Goal: Task Accomplishment & Management: Complete application form

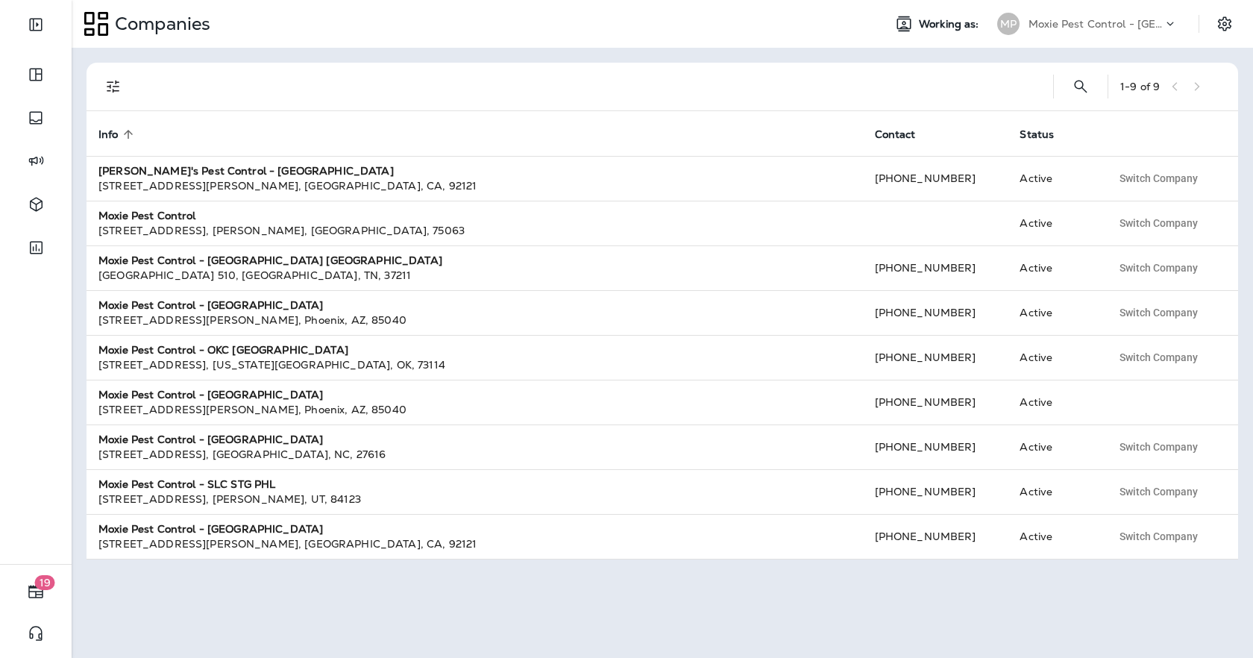
click at [866, 57] on div "1 - 9 of 9 Info sorted ascending Contact Status [PERSON_NAME]'s Pest Control - …" at bounding box center [662, 353] width 1181 height 610
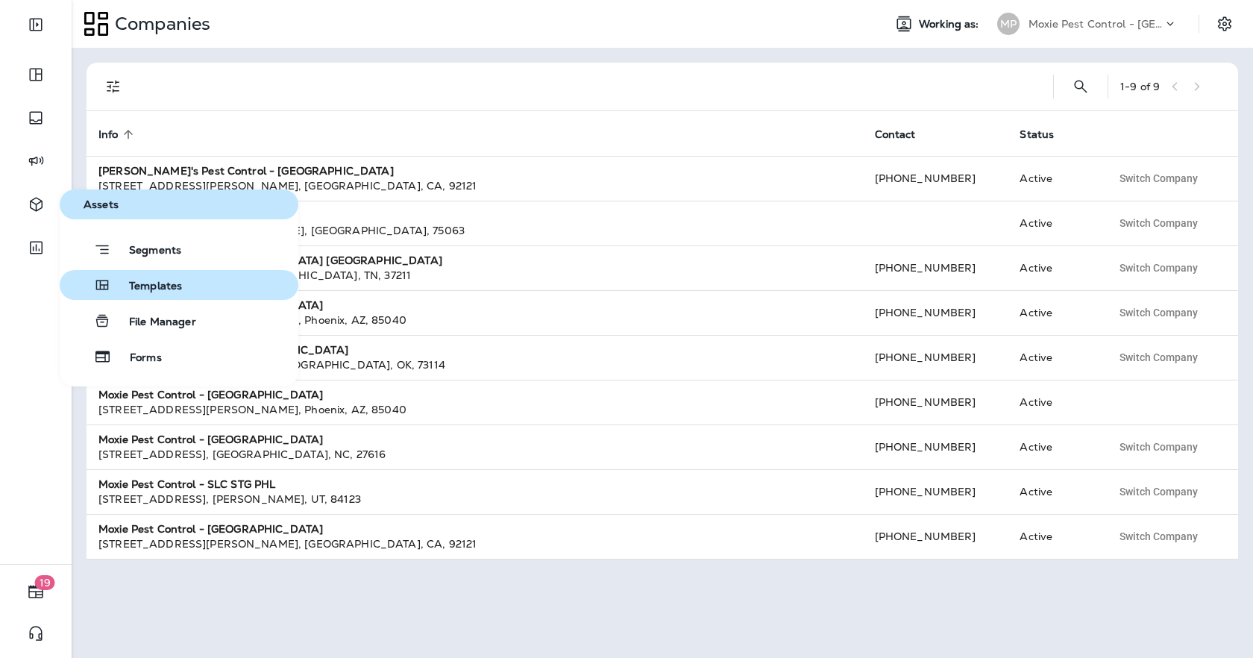
click at [164, 286] on span "Templates" at bounding box center [146, 287] width 71 height 14
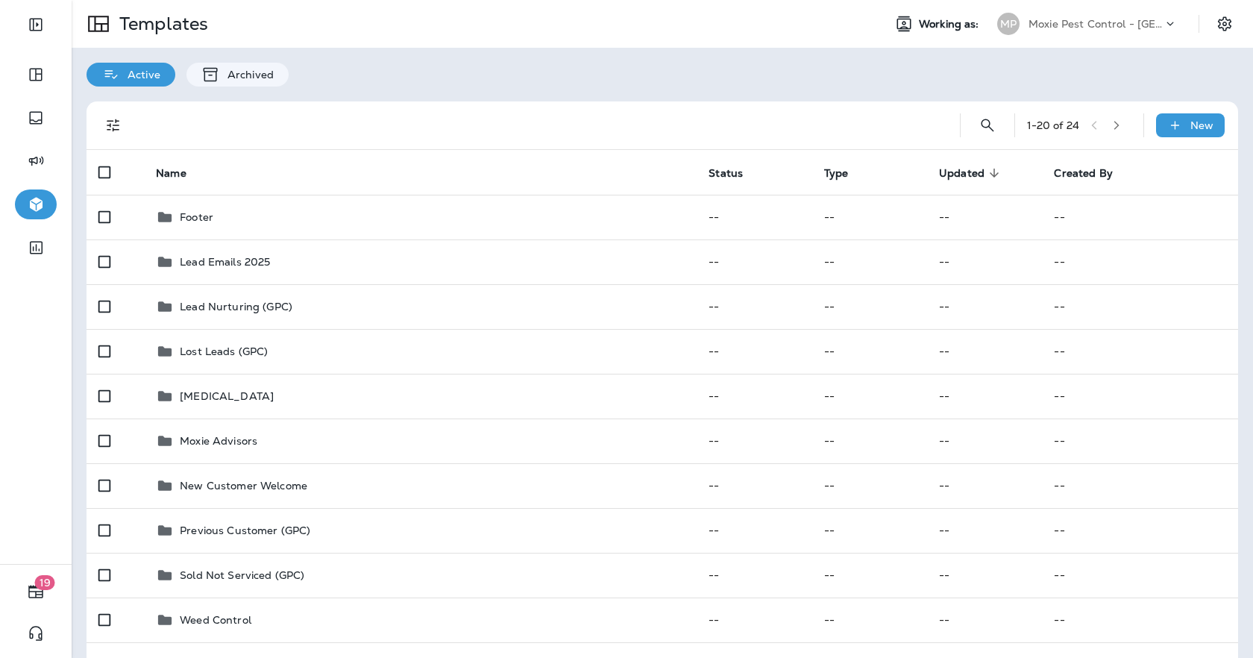
click at [714, 81] on div "Active Archived" at bounding box center [662, 67] width 1181 height 39
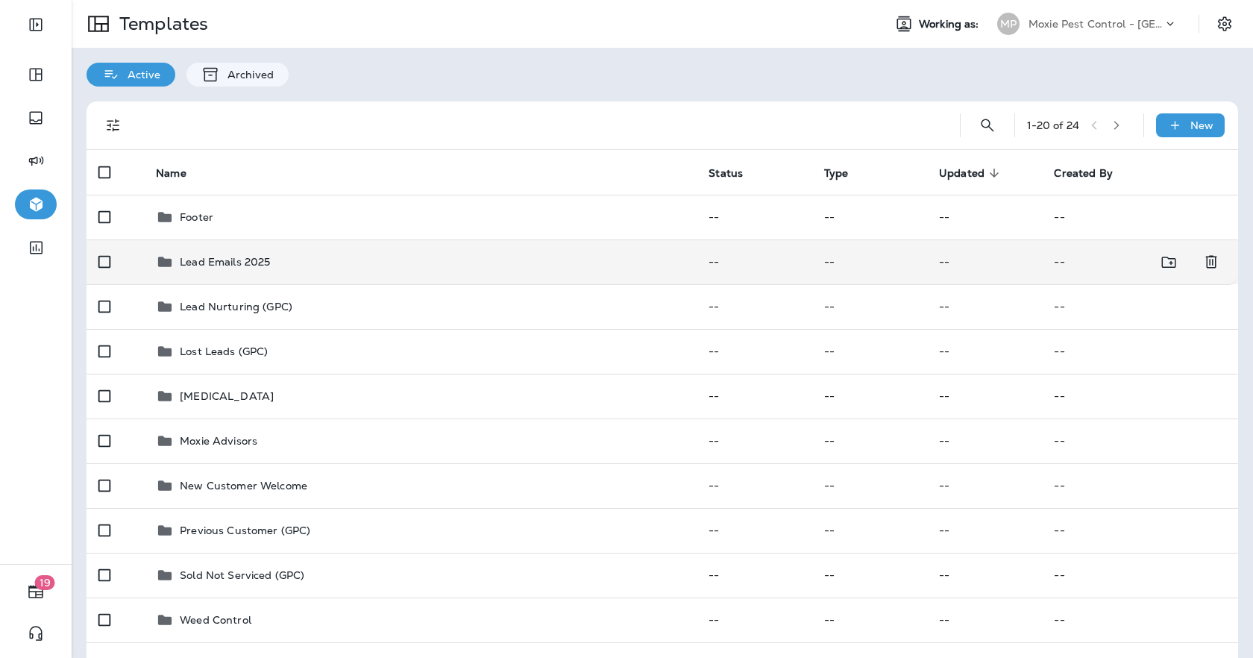
scroll to position [42, 0]
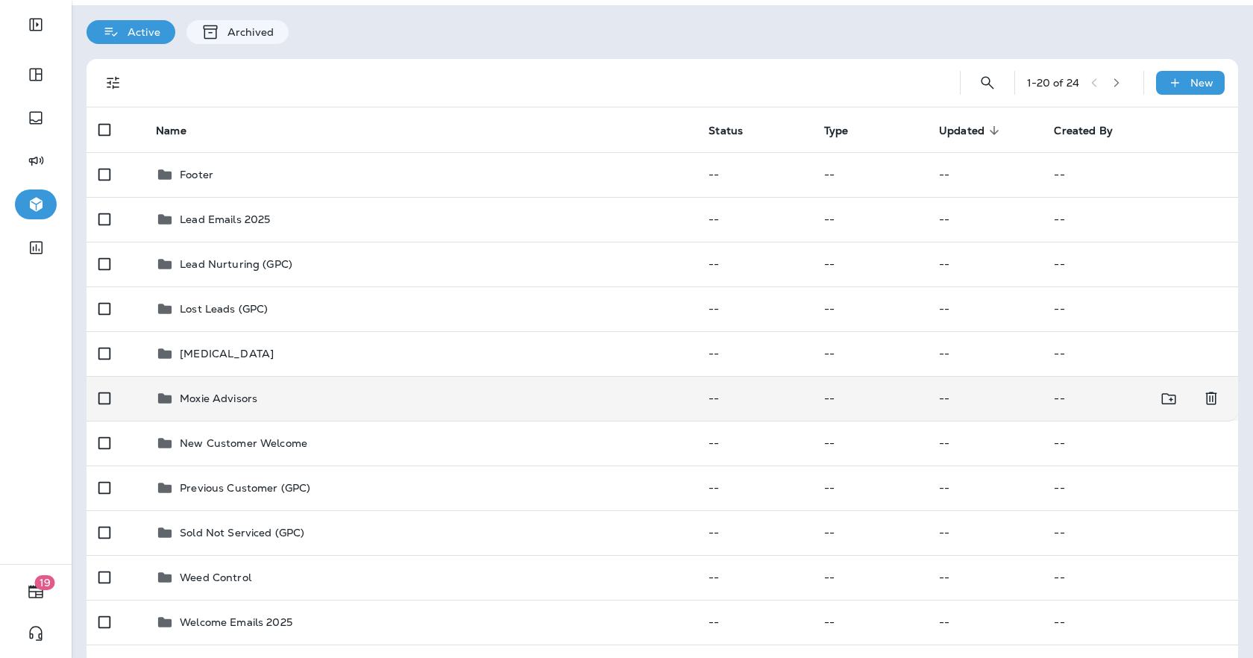
click at [262, 385] on td "Moxie Advisors" at bounding box center [420, 398] width 552 height 45
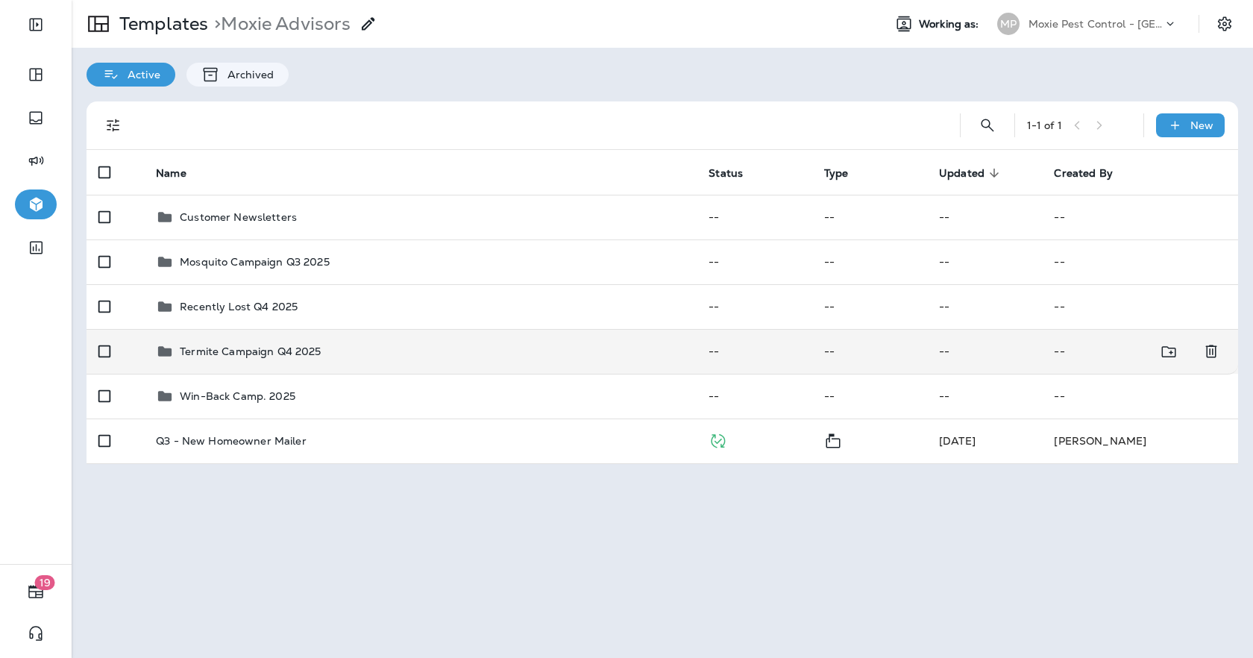
click at [233, 356] on p "Termite Campaign Q4 2025" at bounding box center [250, 351] width 141 height 12
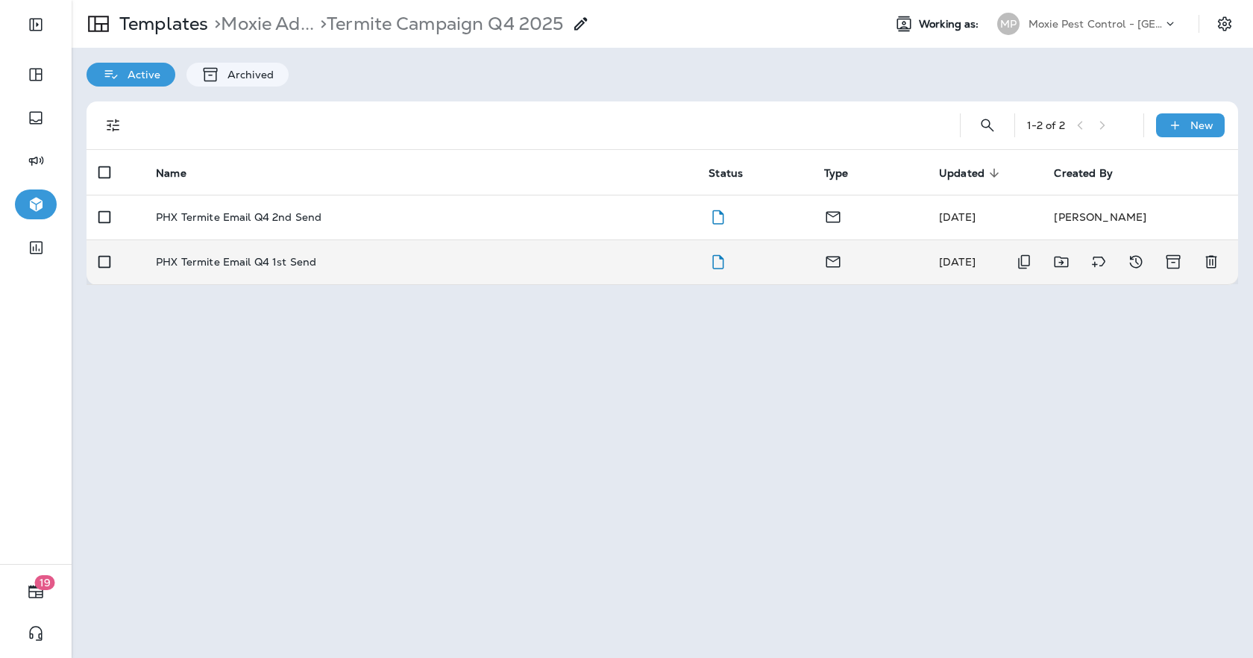
click at [585, 261] on div "PHX Termite Email Q4 1st Send" at bounding box center [420, 262] width 529 height 12
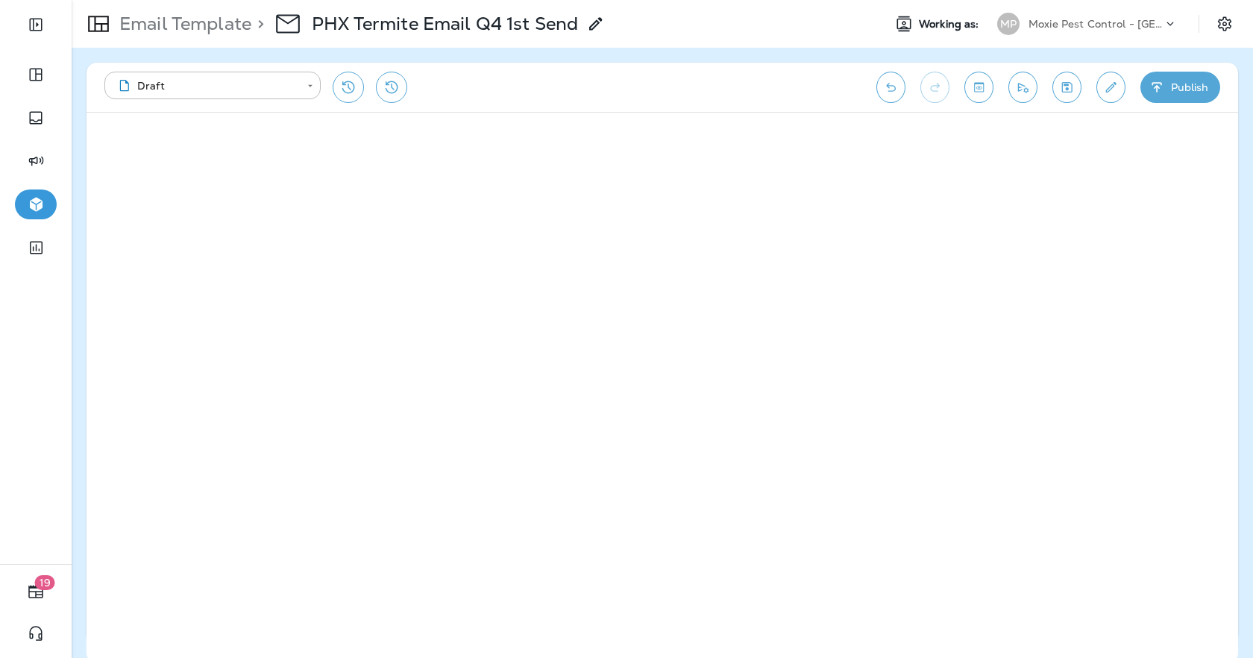
click at [159, 28] on p "Email Template" at bounding box center [182, 24] width 138 height 22
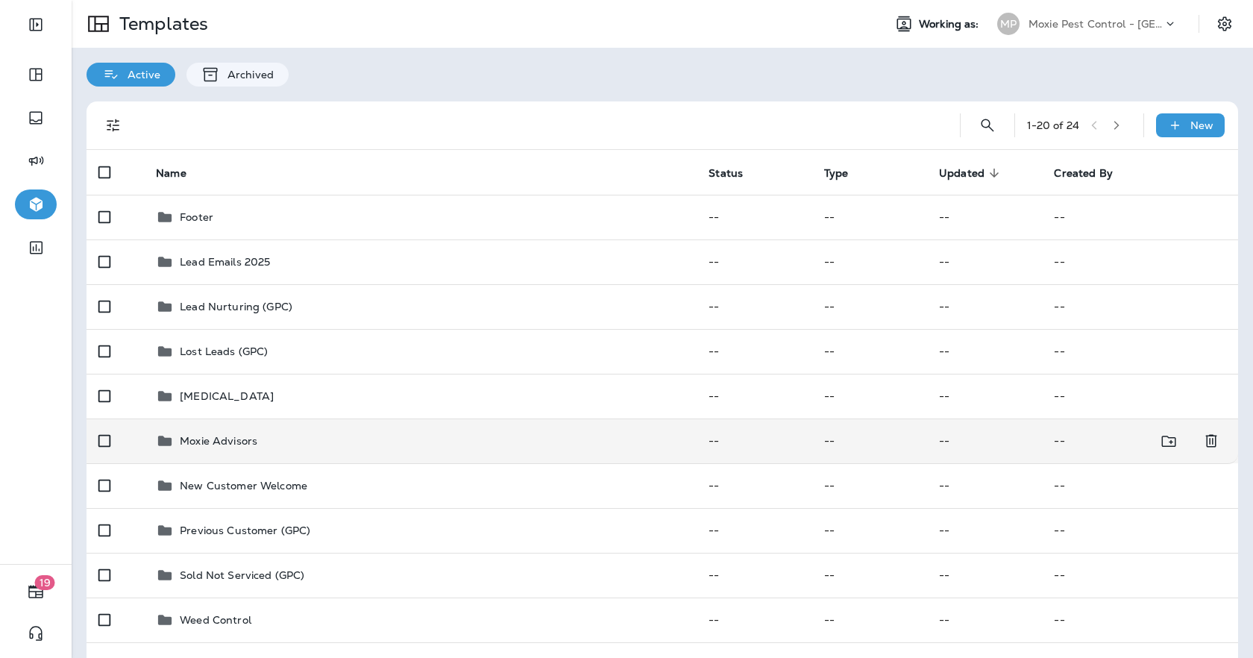
click at [207, 441] on p "Moxie Advisors" at bounding box center [219, 441] width 78 height 12
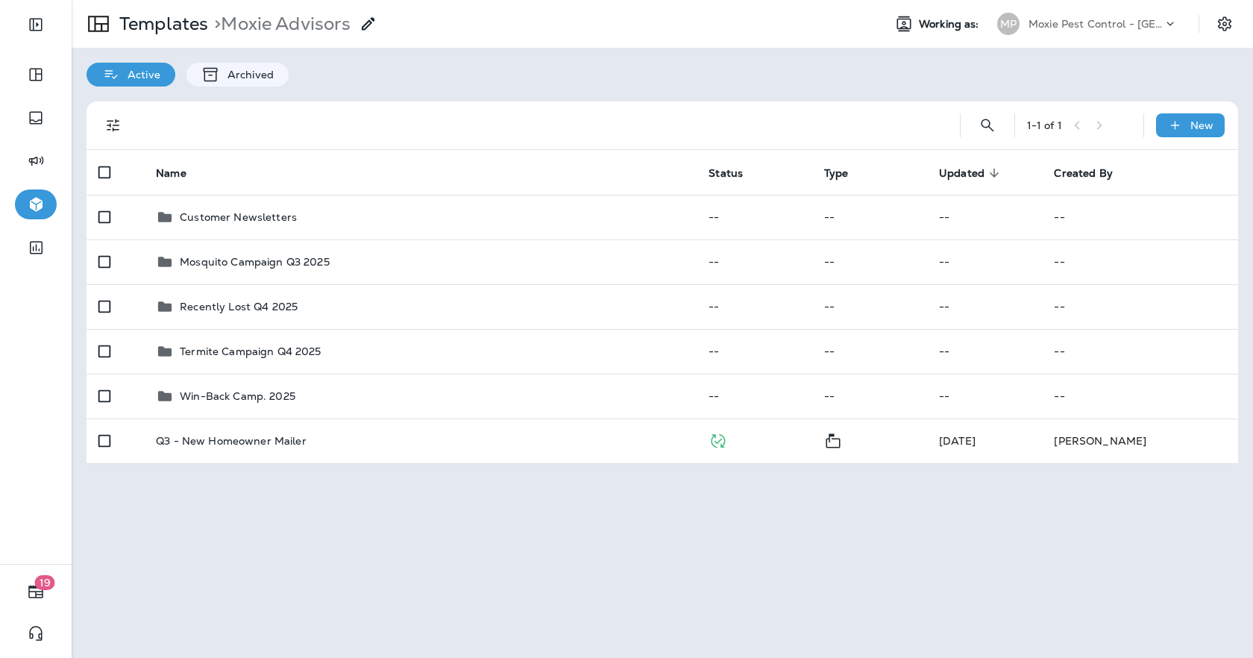
click at [1237, 125] on div "1 - 1 of 1 New" at bounding box center [661, 125] width 1151 height 48
click at [1194, 125] on p "New" at bounding box center [1201, 125] width 23 height 12
click at [1159, 166] on li "New Template" at bounding box center [1180, 164] width 126 height 36
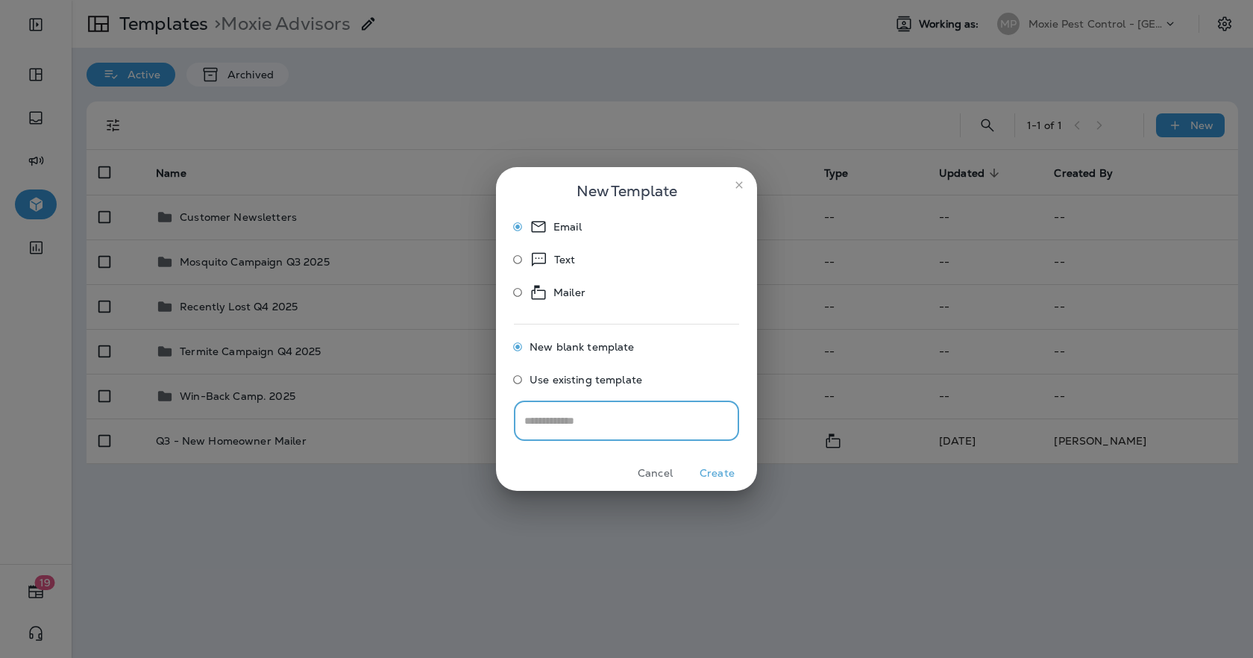
click at [586, 432] on input "text" at bounding box center [626, 420] width 225 height 40
type input "**********"
click at [718, 473] on button "Create" at bounding box center [717, 473] width 56 height 23
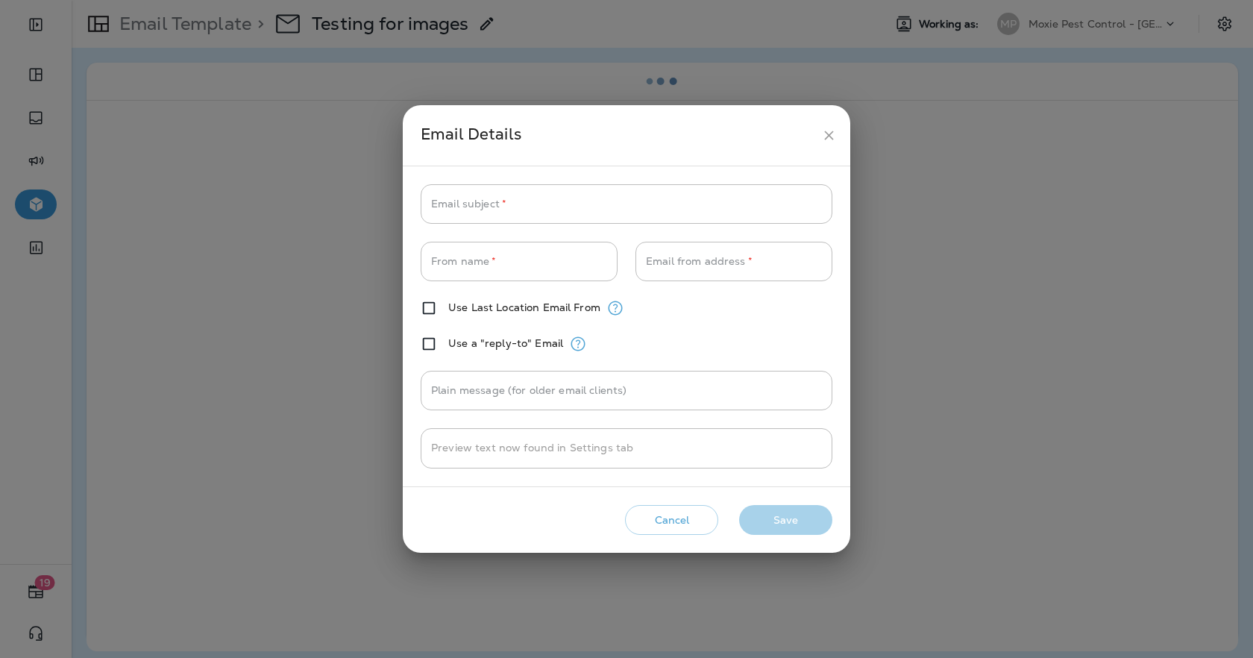
type input "**********"
click at [499, 209] on input "Email subject   *" at bounding box center [627, 204] width 412 height 40
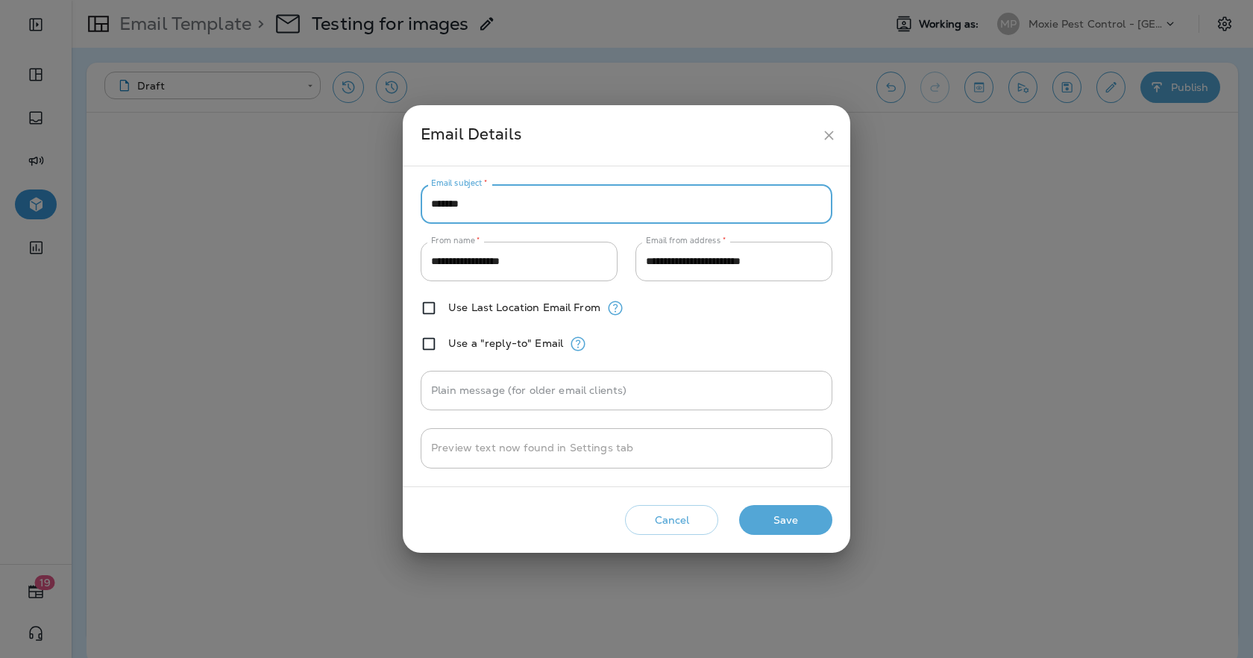
type input "*******"
click at [764, 529] on button "Save" at bounding box center [785, 520] width 93 height 31
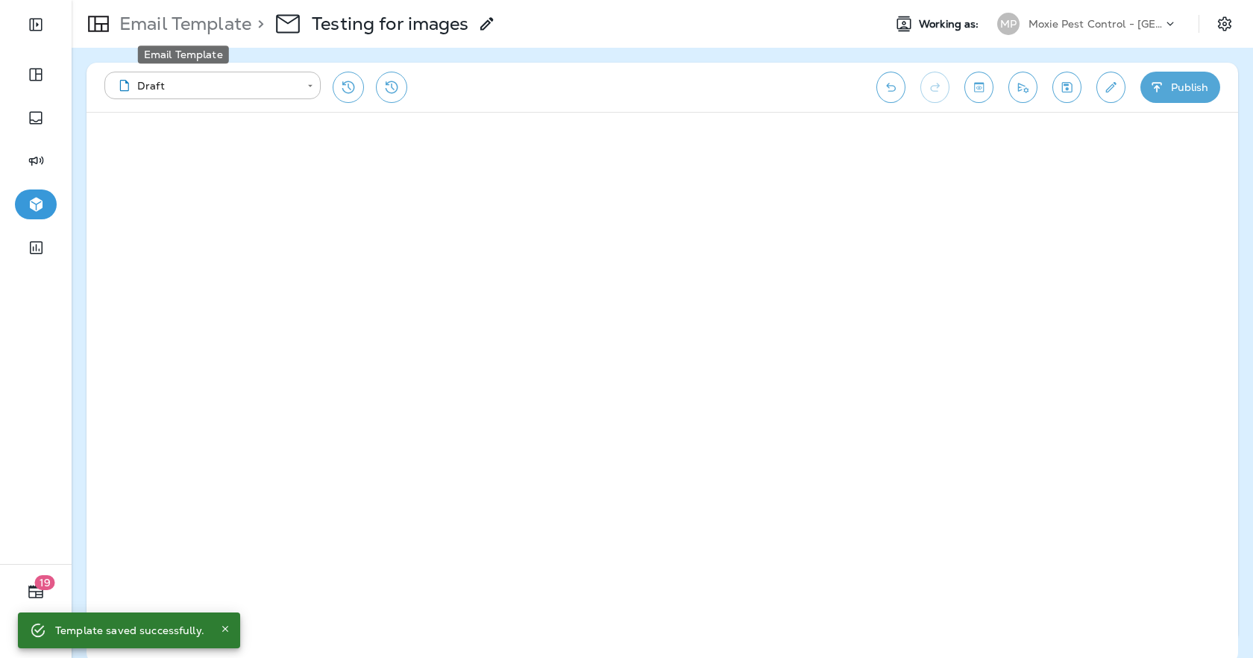
click at [145, 19] on p "Email Template" at bounding box center [182, 24] width 138 height 22
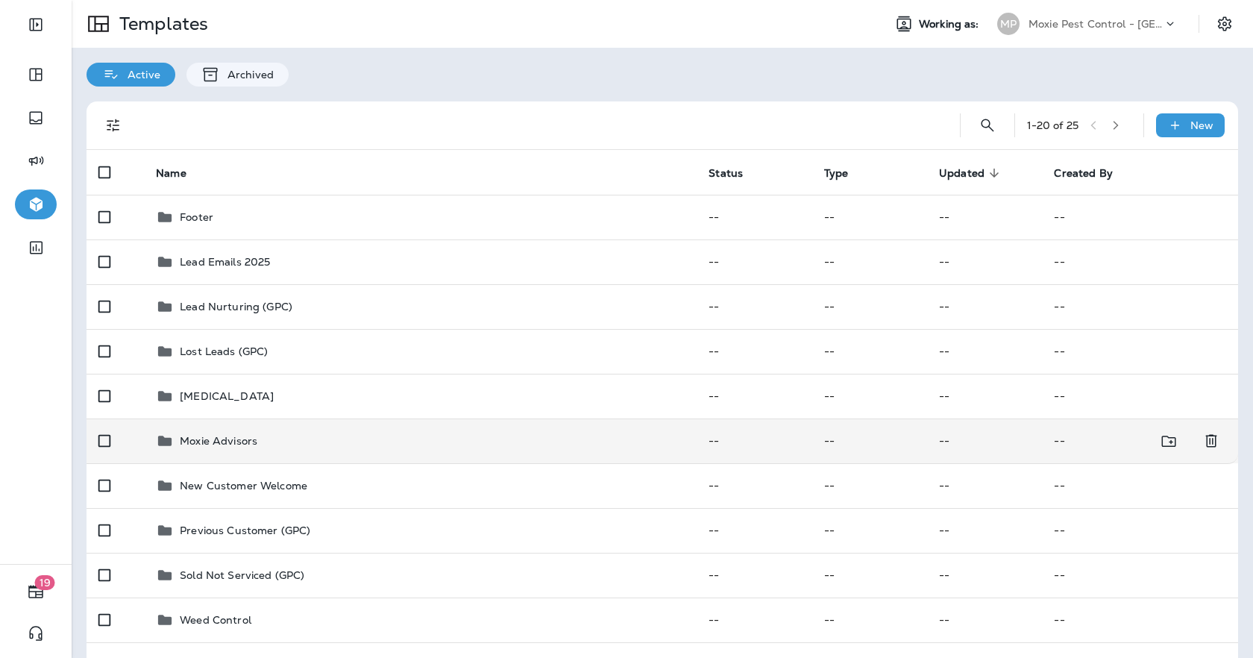
click at [238, 446] on p "Moxie Advisors" at bounding box center [219, 441] width 78 height 12
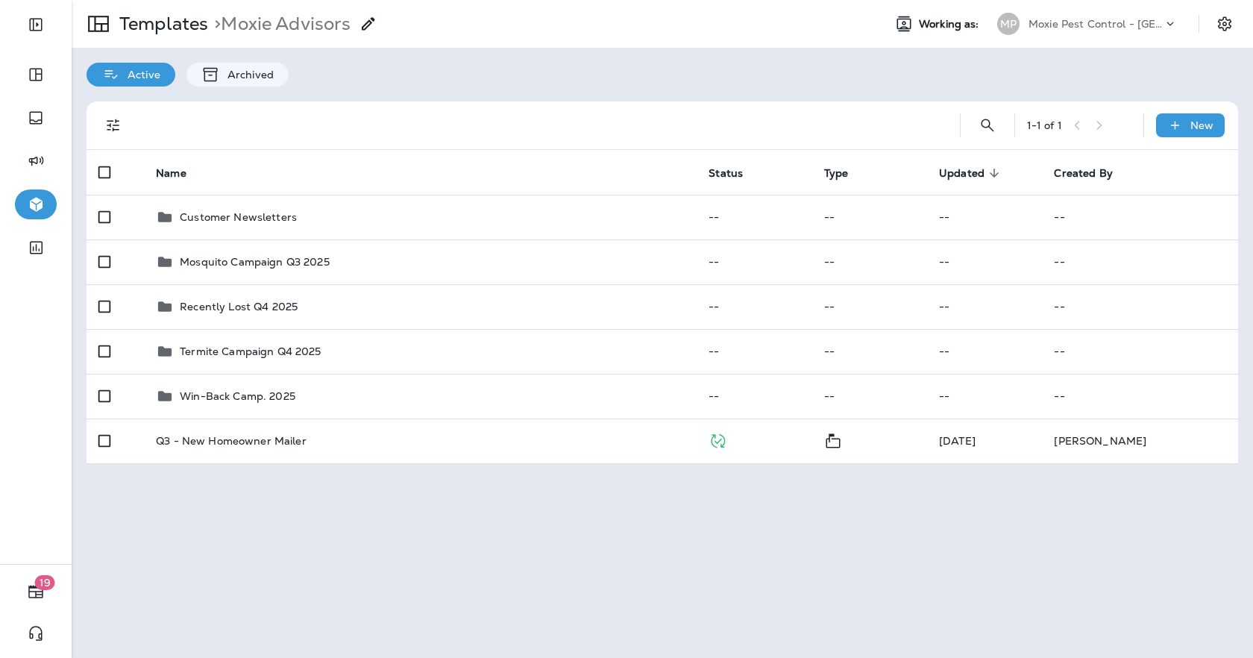
click at [130, 11] on div "Templates > Moxie Advisors" at bounding box center [225, 24] width 306 height 42
click at [133, 28] on p "Templates" at bounding box center [160, 24] width 95 height 22
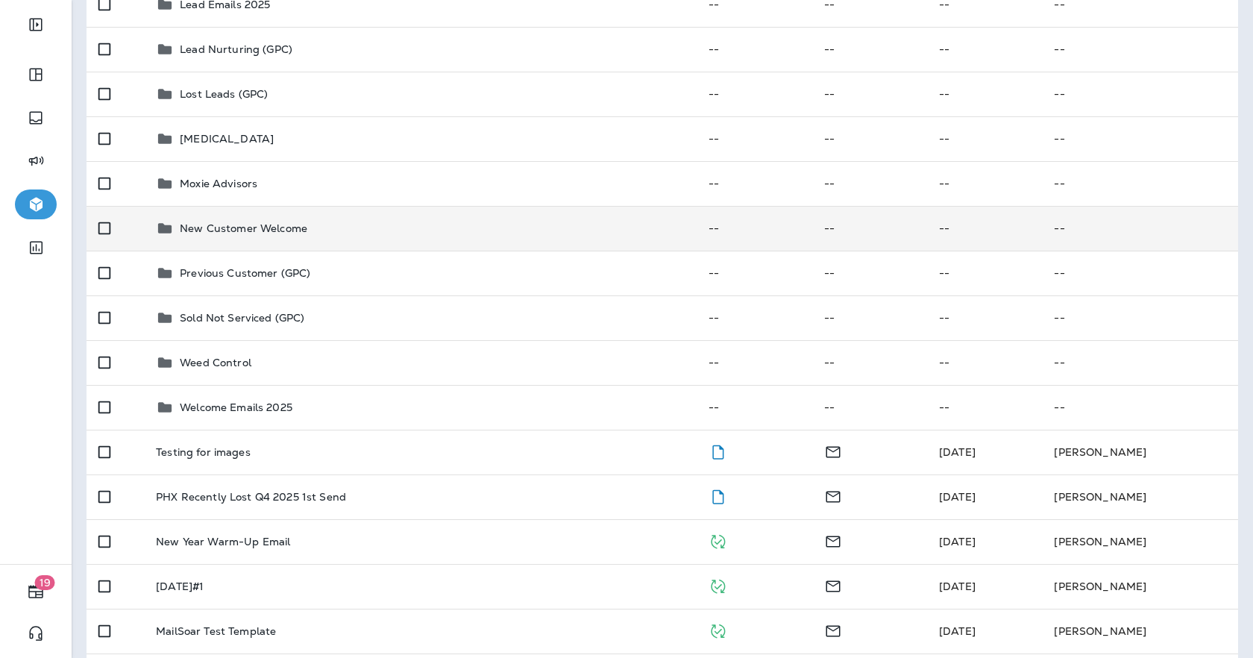
scroll to position [256, 0]
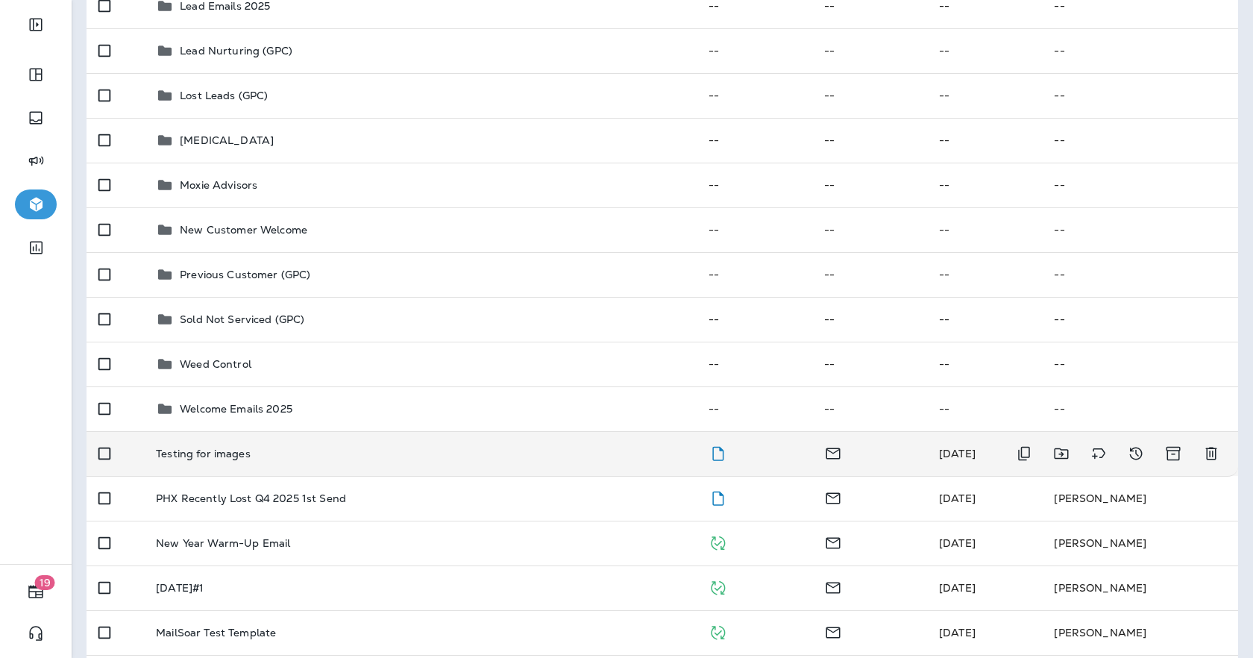
click at [236, 463] on td "Testing for images" at bounding box center [420, 453] width 552 height 45
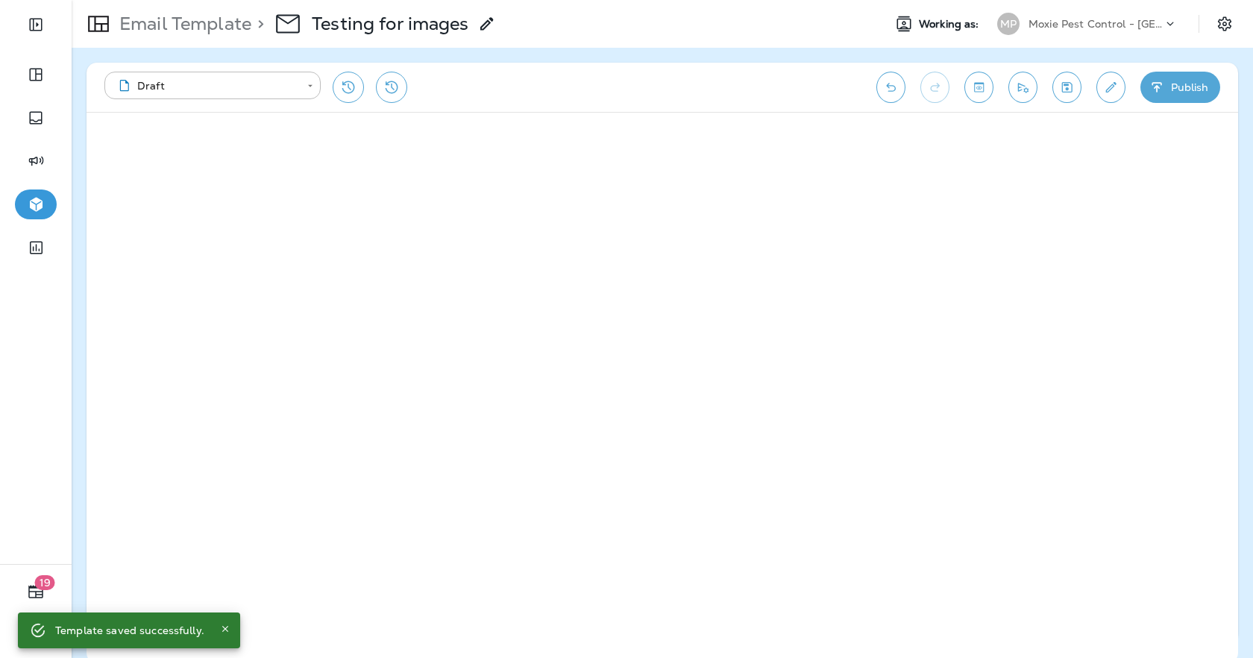
click at [224, 30] on p "Email Template" at bounding box center [182, 24] width 138 height 22
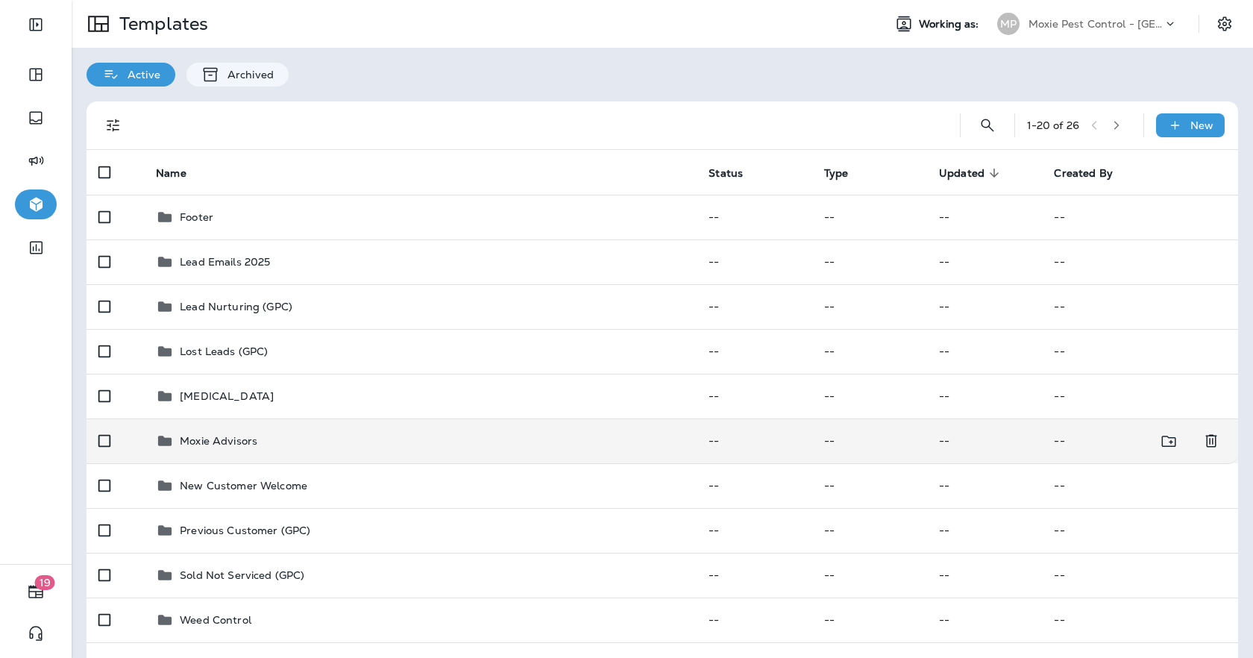
click at [315, 437] on div "Moxie Advisors" at bounding box center [420, 441] width 529 height 18
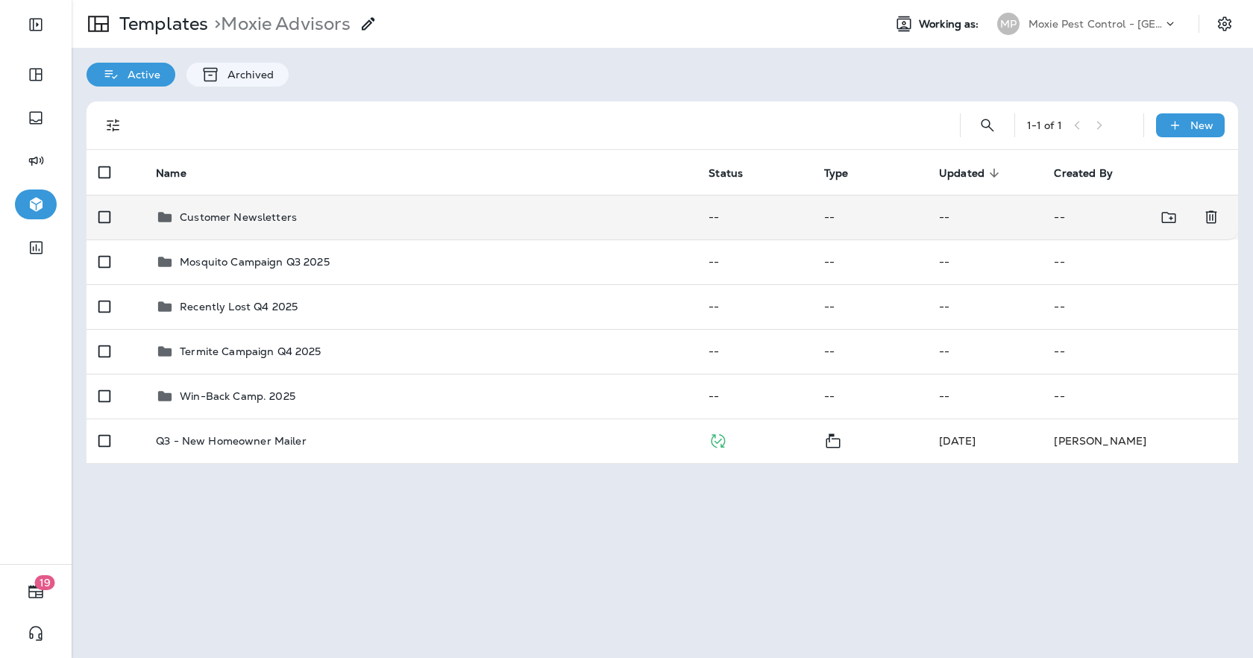
click at [327, 224] on div "Customer Newsletters" at bounding box center [420, 217] width 529 height 18
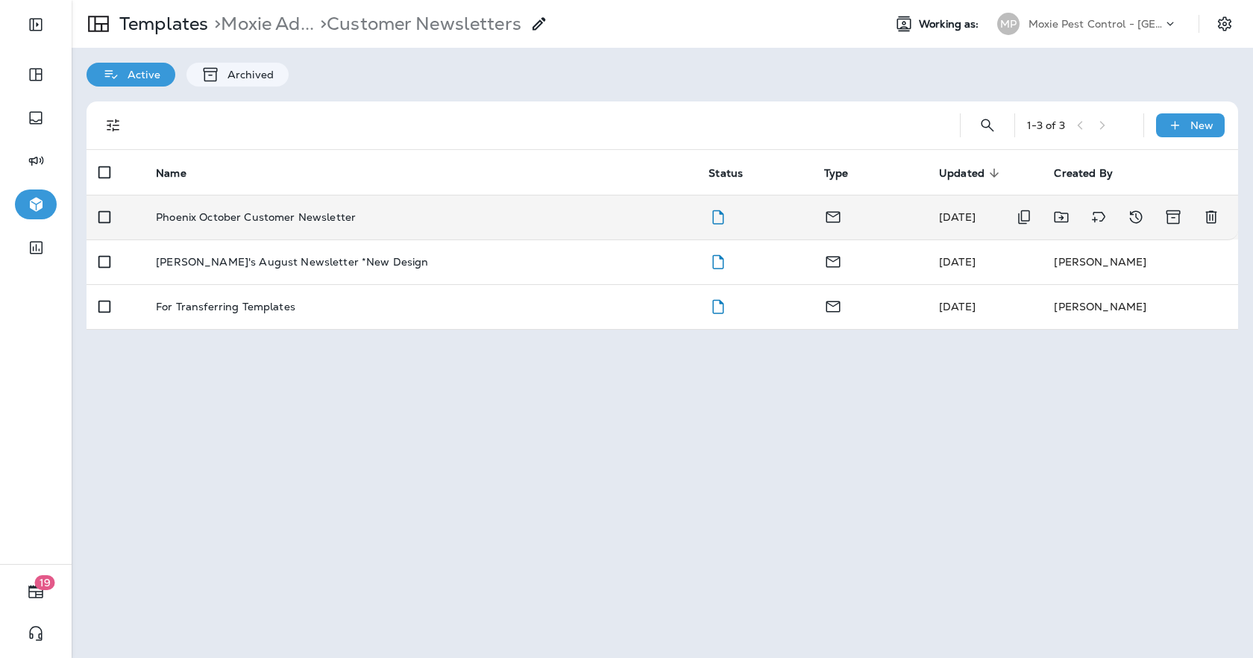
click at [426, 217] on div "Phoenix October Customer Newsletter" at bounding box center [420, 217] width 529 height 12
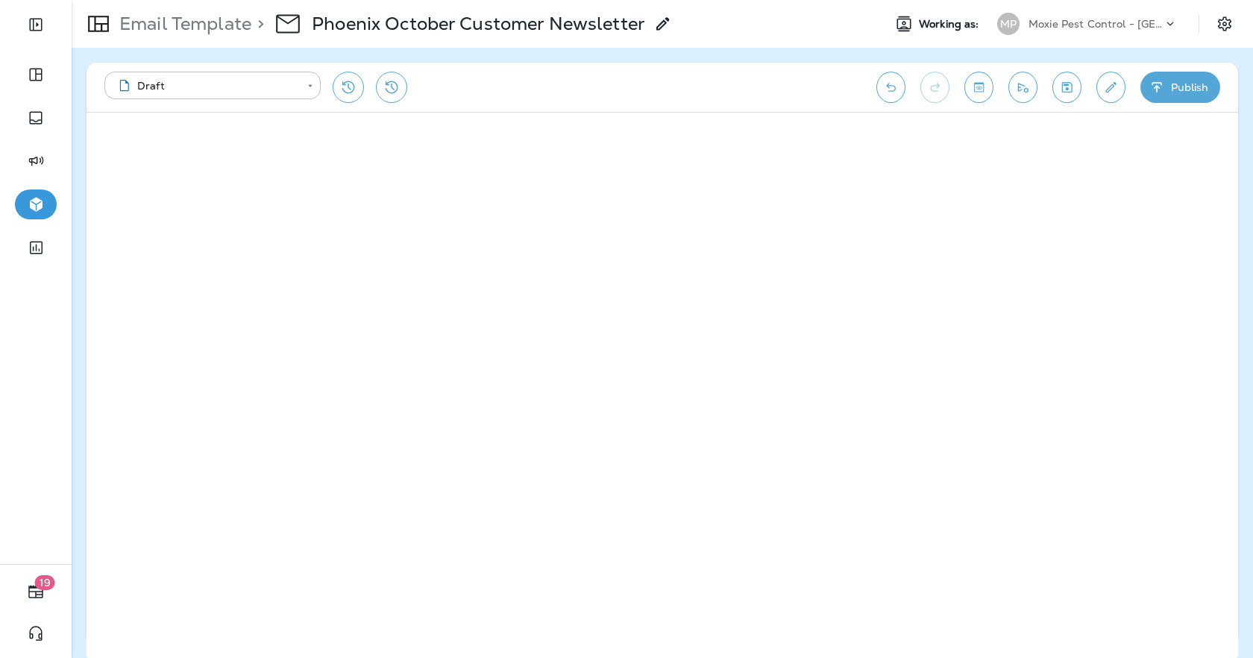
click at [452, 97] on div "**********" at bounding box center [482, 87] width 757 height 31
click at [397, 95] on icon "View Changelog" at bounding box center [391, 87] width 18 height 18
click at [180, 16] on p "Email Template" at bounding box center [182, 24] width 138 height 22
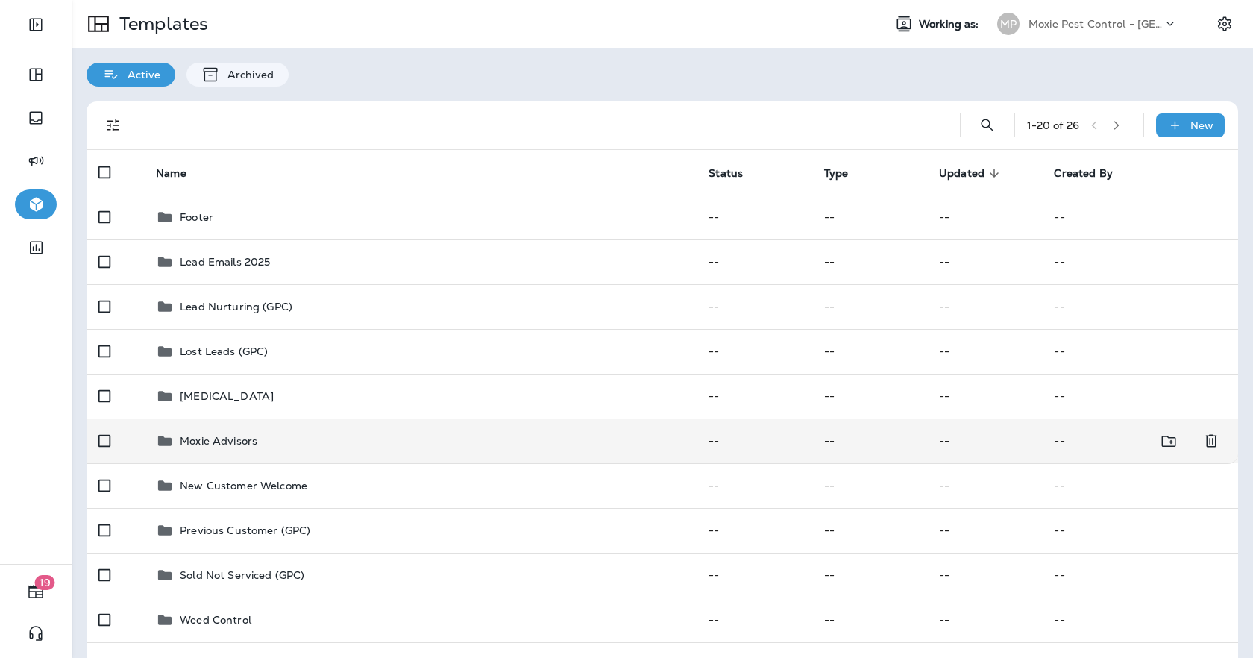
click at [231, 442] on p "Moxie Advisors" at bounding box center [219, 441] width 78 height 12
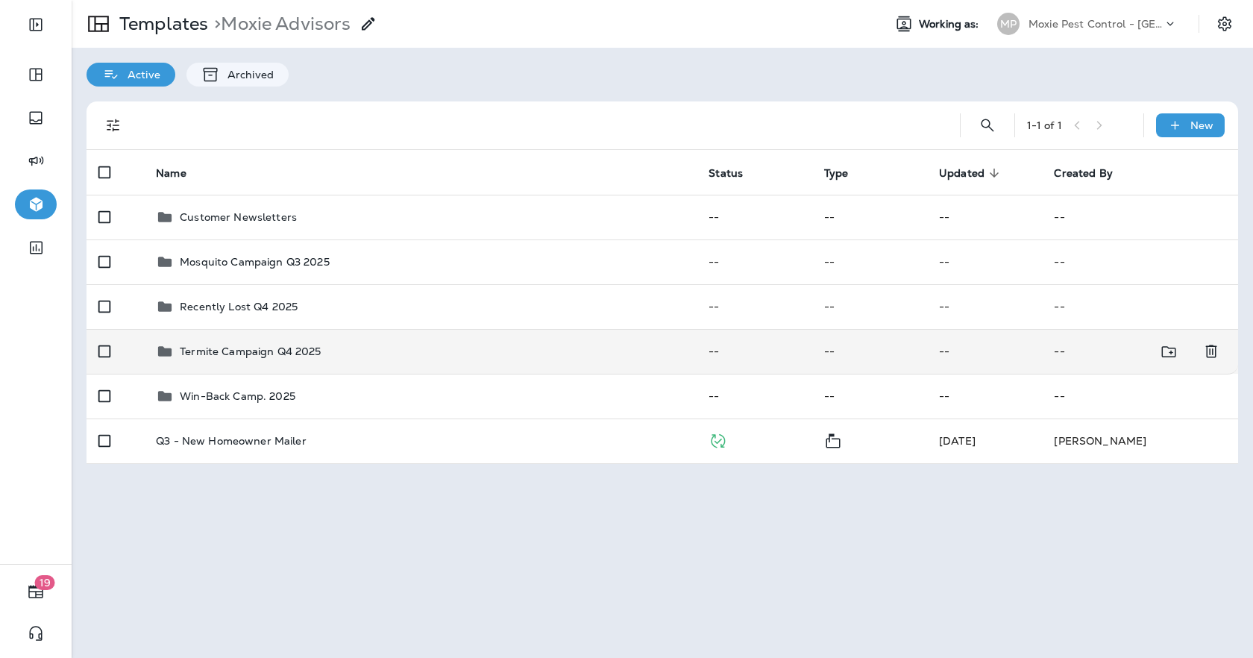
click at [251, 348] on p "Termite Campaign Q4 2025" at bounding box center [250, 351] width 141 height 12
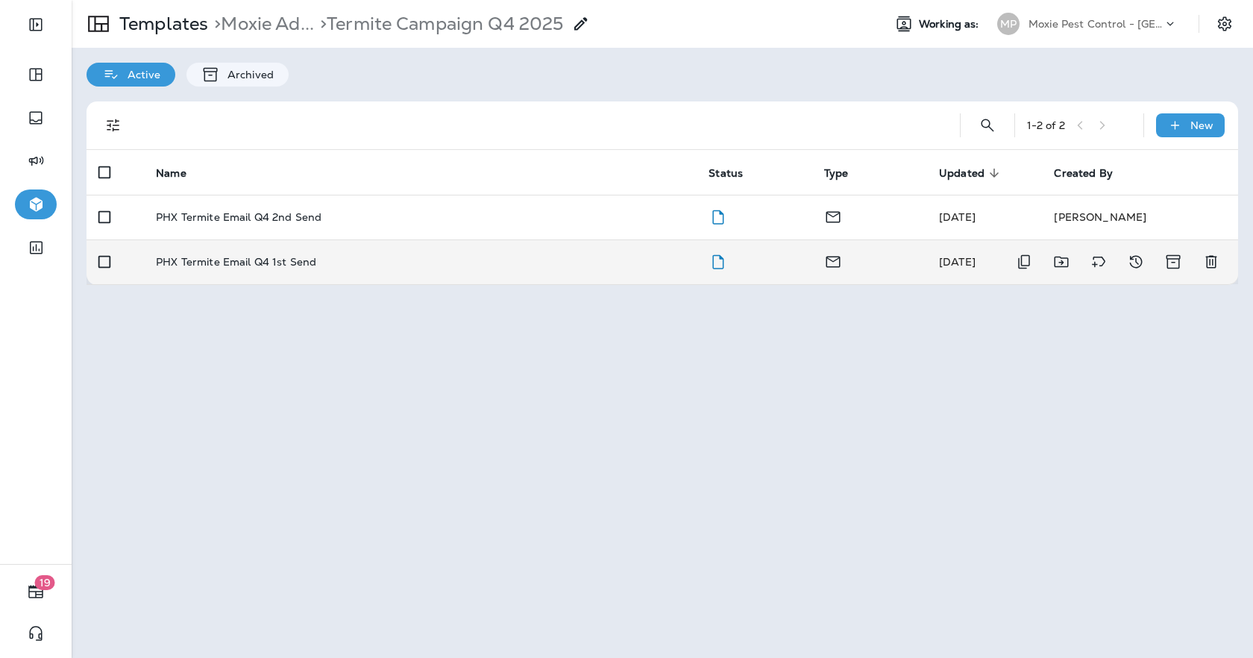
click at [347, 259] on div "PHX Termite Email Q4 1st Send" at bounding box center [420, 262] width 529 height 12
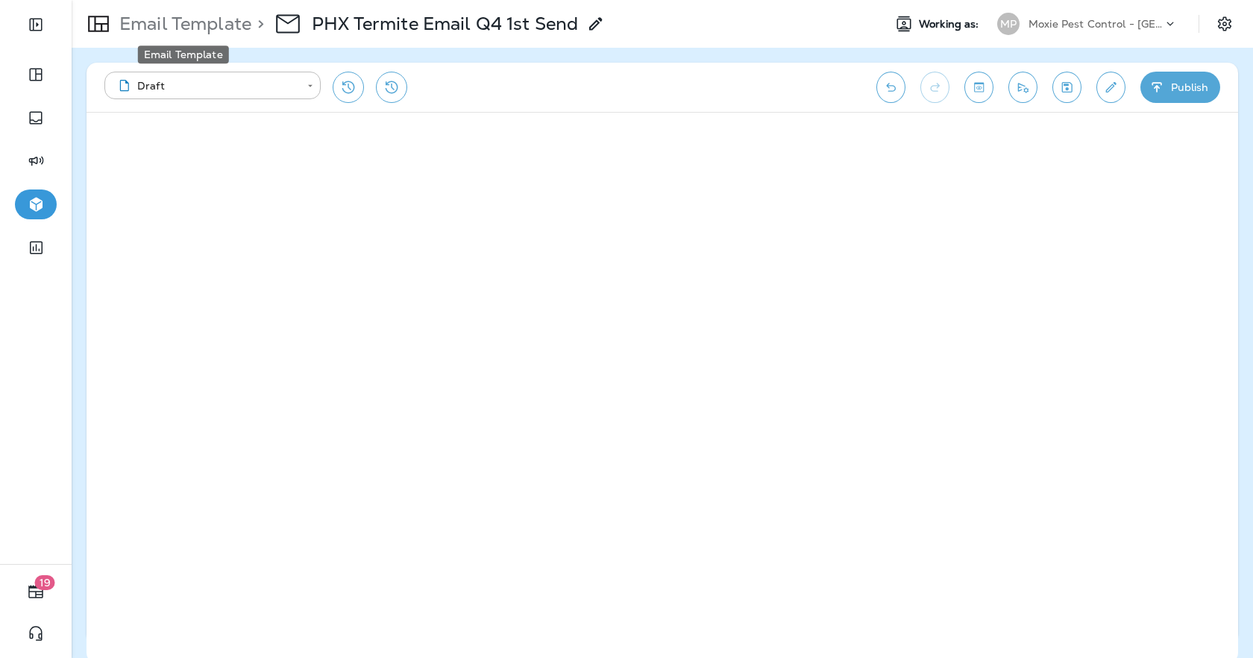
click at [171, 13] on p "Email Template" at bounding box center [182, 24] width 138 height 22
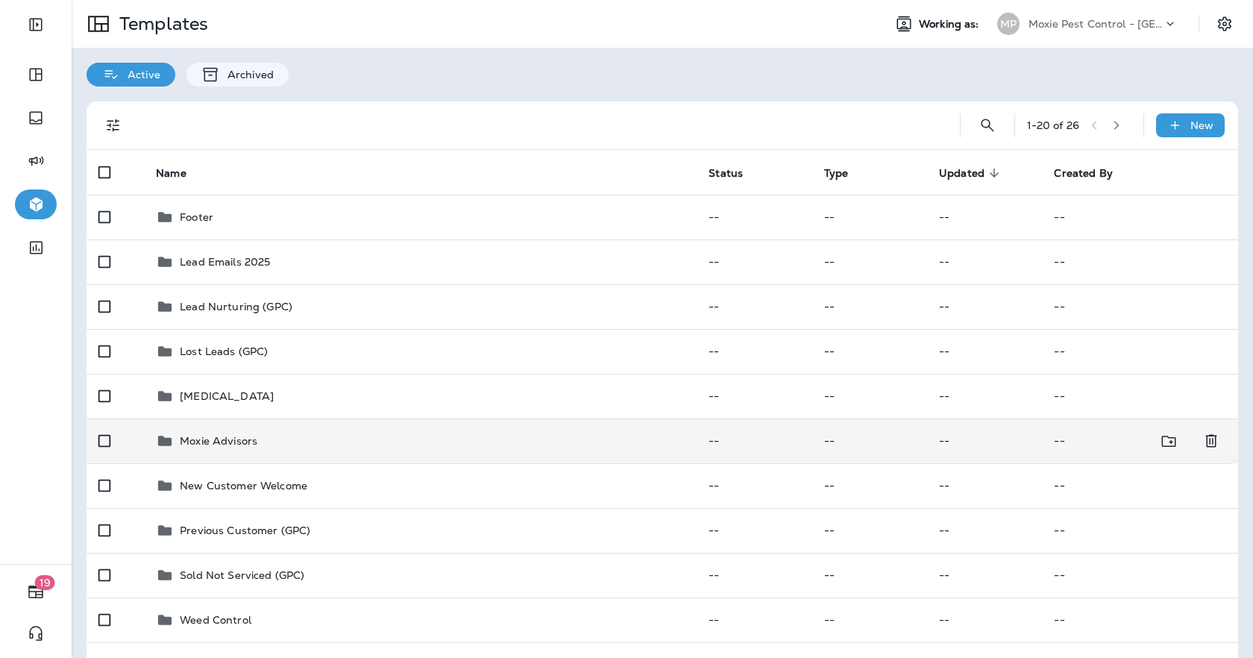
click at [206, 432] on div "Moxie Advisors" at bounding box center [219, 441] width 78 height 18
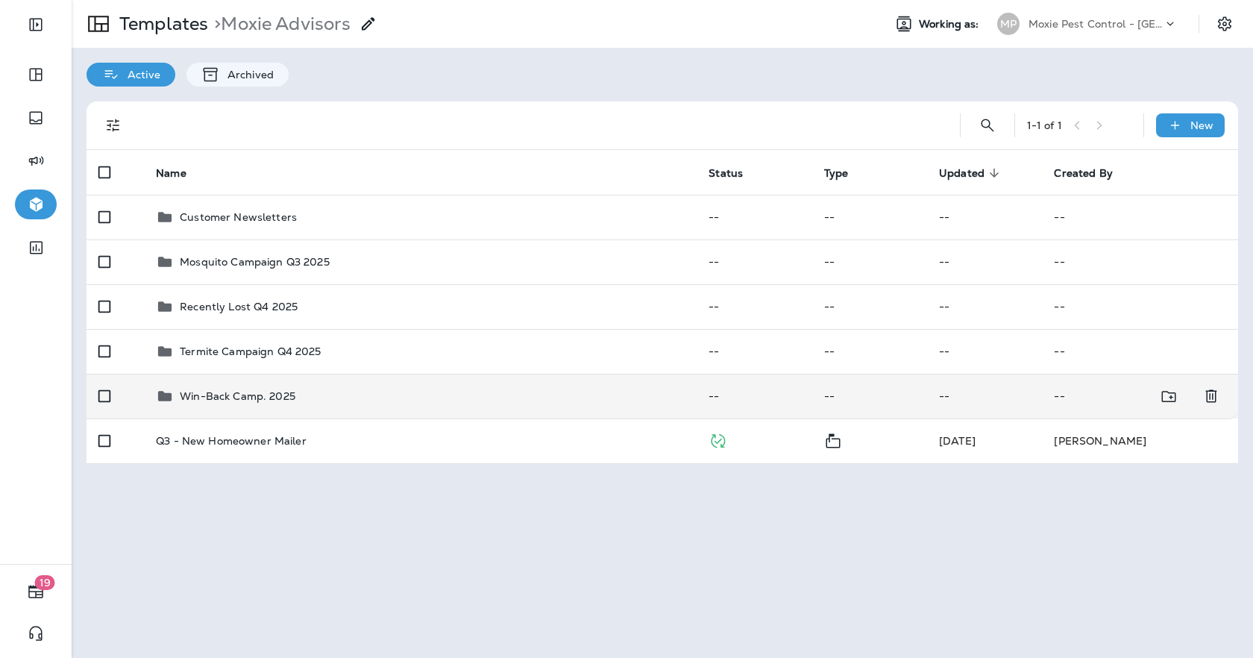
click at [253, 391] on p "Win-Back Camp. 2025" at bounding box center [238, 396] width 116 height 12
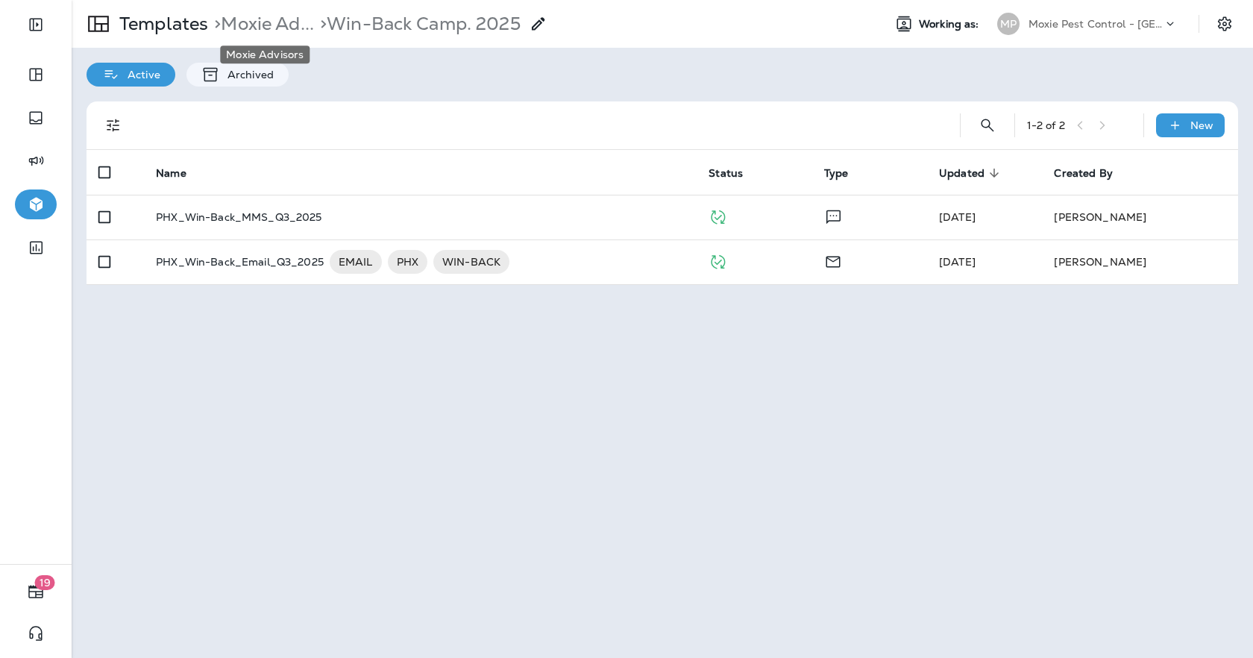
click at [283, 35] on div "Moxie Advisors" at bounding box center [264, 50] width 92 height 30
click at [275, 29] on p "> Moxie Ad..." at bounding box center [261, 24] width 106 height 22
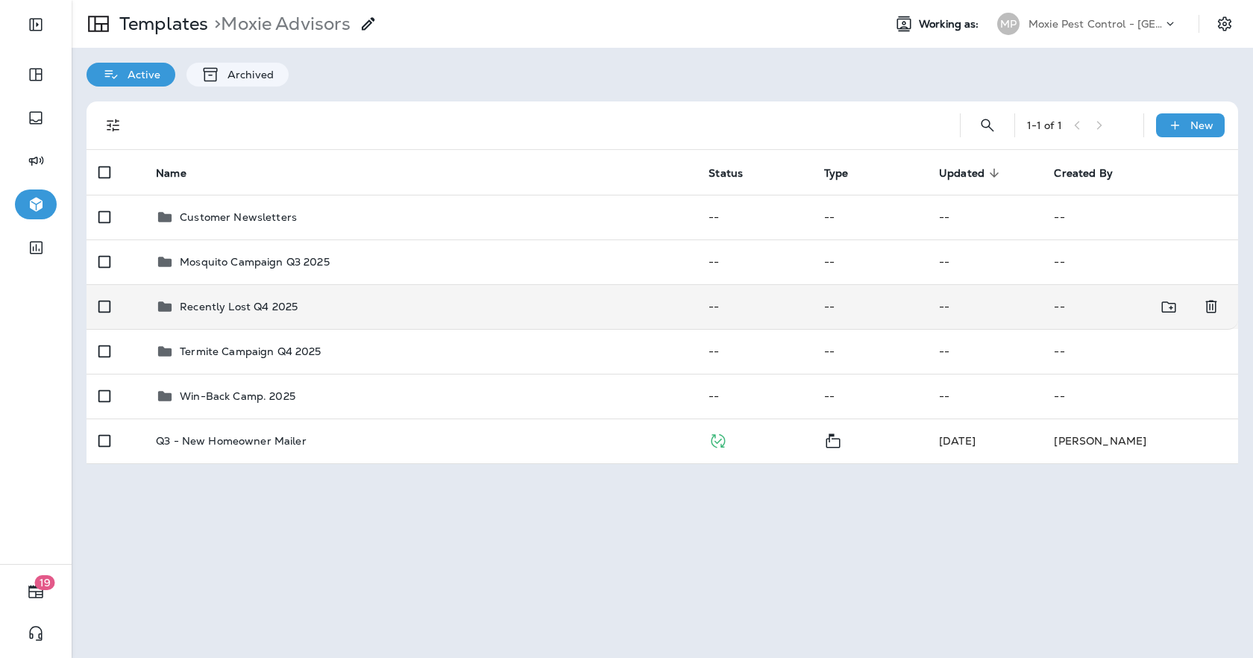
click at [242, 308] on p "Recently Lost Q4 2025" at bounding box center [239, 306] width 118 height 12
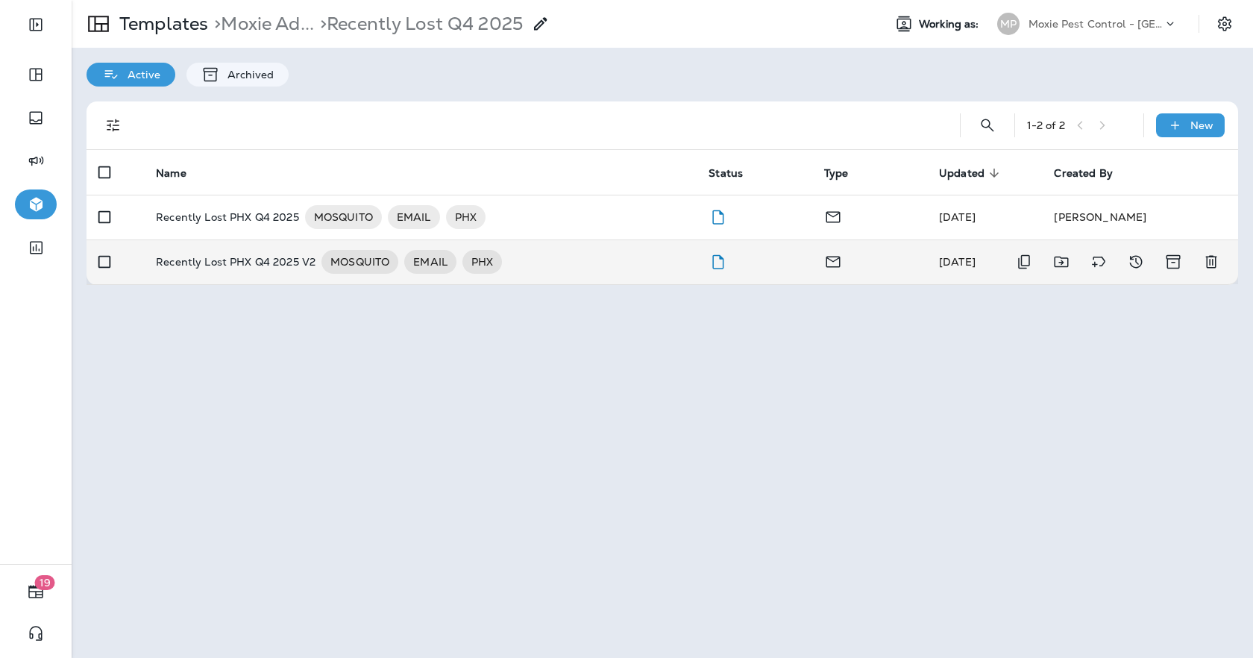
click at [535, 245] on td "Recently Lost PHX Q4 2025 V2 MOSQUITO EMAIL PHX" at bounding box center [420, 261] width 552 height 45
